Goal: Task Accomplishment & Management: Manage account settings

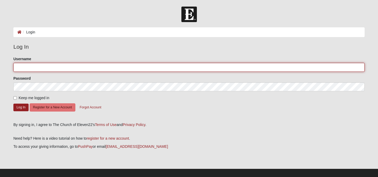
click at [51, 65] on input "Username" at bounding box center [188, 67] width 351 height 9
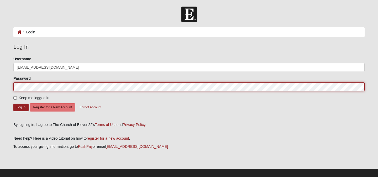
click at [13, 103] on button "Log In" at bounding box center [20, 107] width 15 height 8
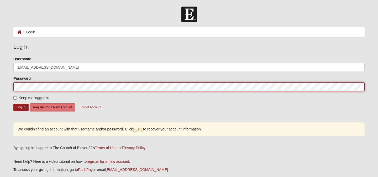
click at [13, 103] on button "Log In" at bounding box center [20, 107] width 15 height 8
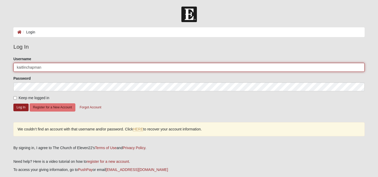
drag, startPoint x: 67, startPoint y: 66, endPoint x: 42, endPoint y: 65, distance: 25.0
click at [42, 65] on input "kaitlinchapman" at bounding box center [188, 67] width 351 height 9
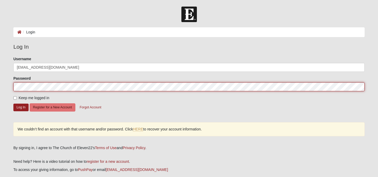
click at [13, 103] on button "Log In" at bounding box center [20, 107] width 15 height 8
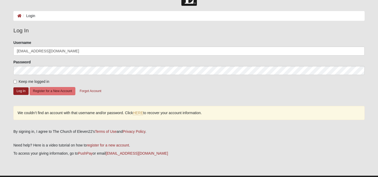
scroll to position [14, 0]
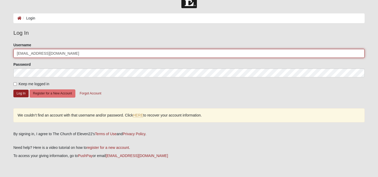
click at [67, 53] on input "kaitlinchapman27@gmail.com" at bounding box center [188, 53] width 351 height 9
click at [13, 90] on button "Log In" at bounding box center [20, 94] width 15 height 8
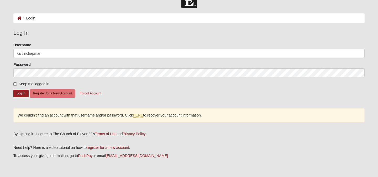
scroll to position [0, 0]
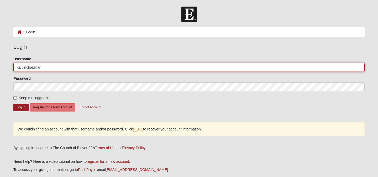
drag, startPoint x: 47, startPoint y: 67, endPoint x: 17, endPoint y: 65, distance: 30.5
click at [17, 65] on input "kaitlinchapman" at bounding box center [188, 67] width 351 height 9
type input "kaitlinchapman27@gmail.com"
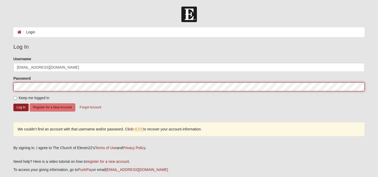
click at [13, 103] on button "Log In" at bounding box center [20, 107] width 15 height 8
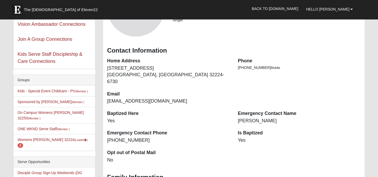
scroll to position [68, 0]
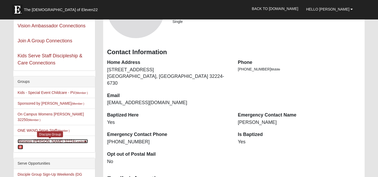
click at [40, 141] on link "Womens Chapman 32224 (Leader ) 2" at bounding box center [53, 144] width 70 height 10
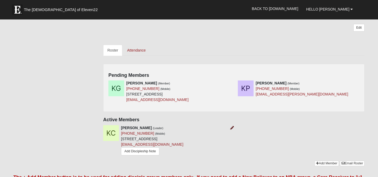
scroll to position [212, 0]
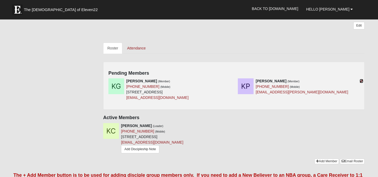
click at [361, 79] on icon at bounding box center [362, 81] width 4 height 4
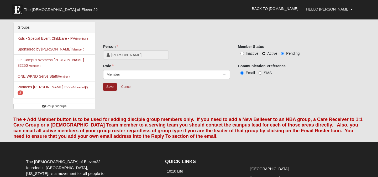
click at [263, 53] on input "Active" at bounding box center [263, 53] width 3 height 3
radio input "true"
click at [110, 85] on input "Save" at bounding box center [110, 87] width 14 height 8
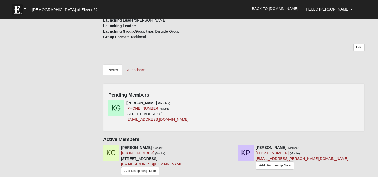
scroll to position [190, 0]
click at [231, 101] on icon at bounding box center [232, 103] width 4 height 4
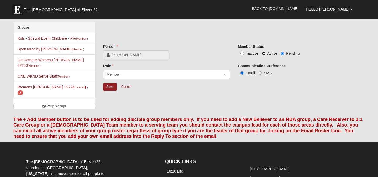
click at [264, 53] on input "Active" at bounding box center [263, 53] width 3 height 3
radio input "true"
click at [112, 87] on input "Save" at bounding box center [110, 87] width 14 height 8
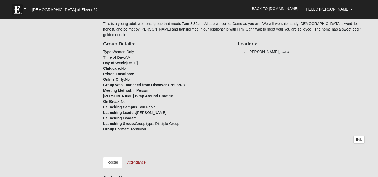
scroll to position [99, 0]
